Goal: Information Seeking & Learning: Learn about a topic

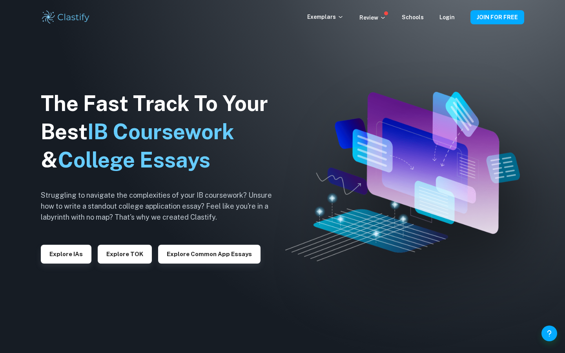
click at [349, 18] on div "Exemplars" at bounding box center [333, 17] width 52 height 9
click at [373, 19] on p "Review" at bounding box center [373, 17] width 27 height 9
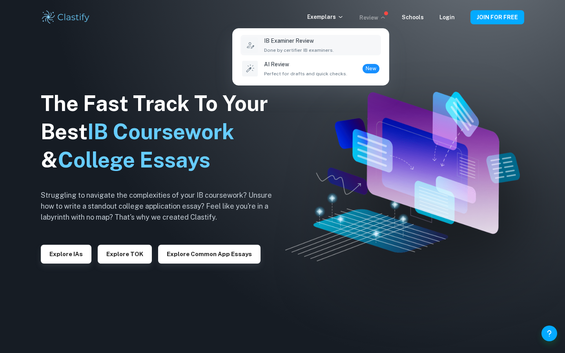
click at [300, 41] on p "IB Examiner Review" at bounding box center [299, 41] width 70 height 9
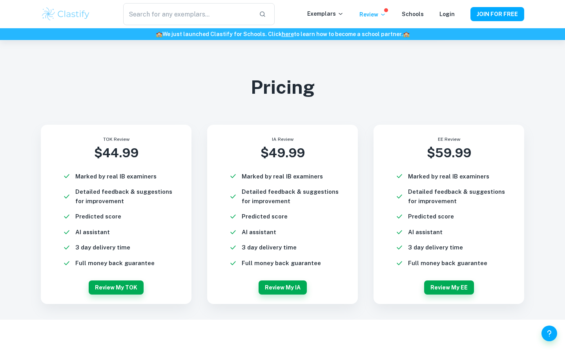
scroll to position [1924, 0]
click at [286, 262] on h6 "Full money back guarantee" at bounding box center [281, 262] width 79 height 9
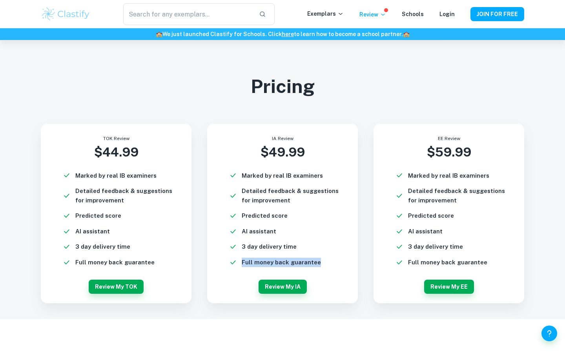
drag, startPoint x: 321, startPoint y: 263, endPoint x: 236, endPoint y: 266, distance: 84.9
click at [236, 267] on li "Full money back guarantee" at bounding box center [288, 262] width 119 height 9
copy h6 "Full money back guarantee"
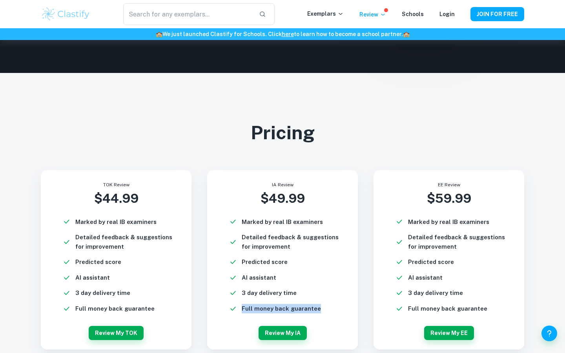
scroll to position [1875, 0]
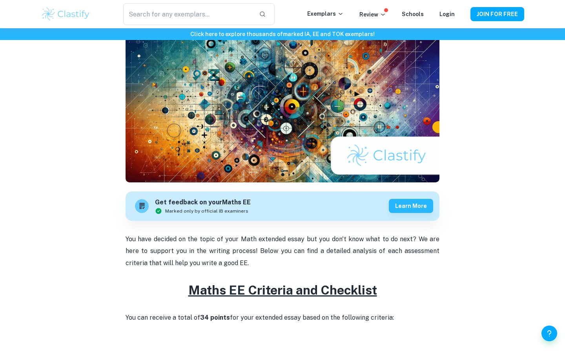
scroll to position [230, 0]
